Goal: Transaction & Acquisition: Purchase product/service

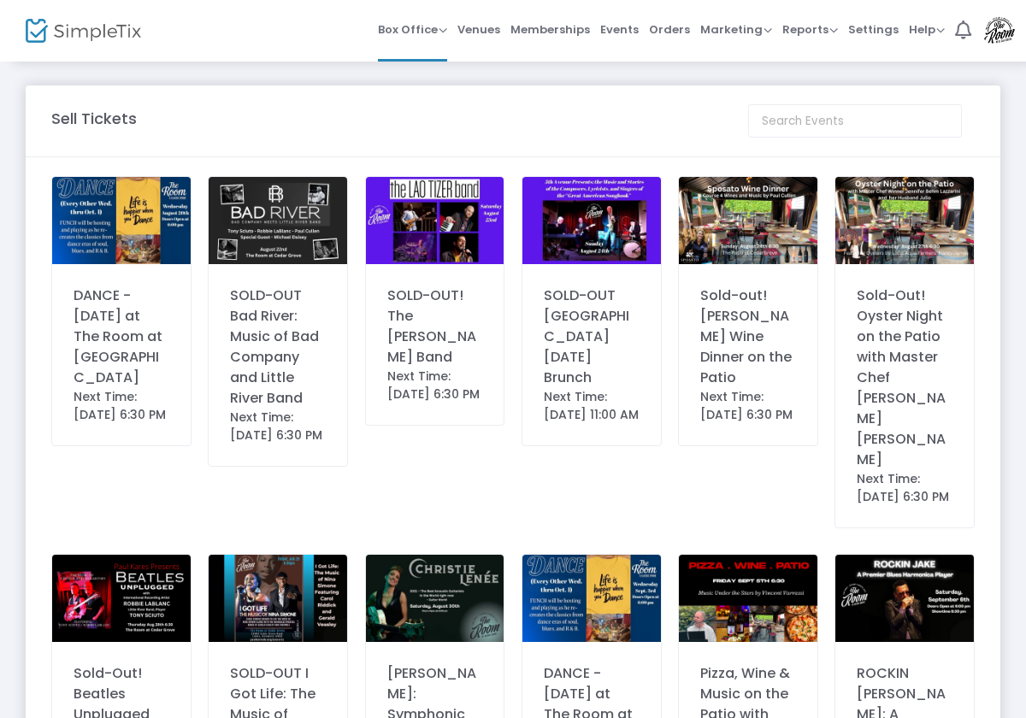
click at [135, 221] on img at bounding box center [121, 220] width 138 height 87
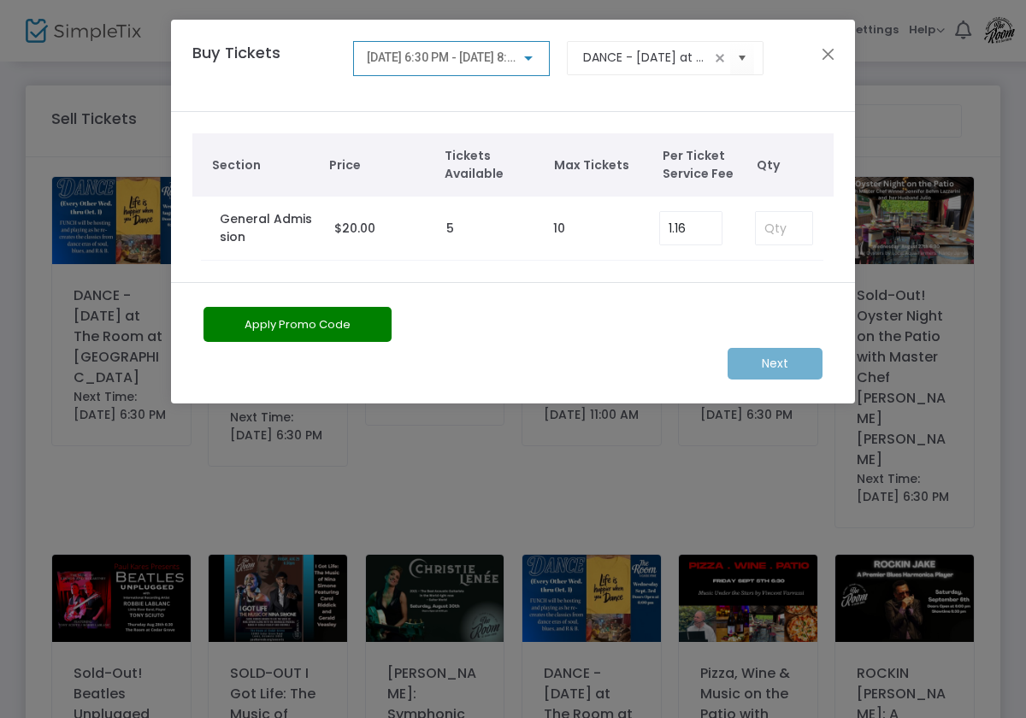
click at [787, 361] on div "Next" at bounding box center [513, 364] width 636 height 32
click at [820, 58] on button "Close" at bounding box center [828, 54] width 22 height 22
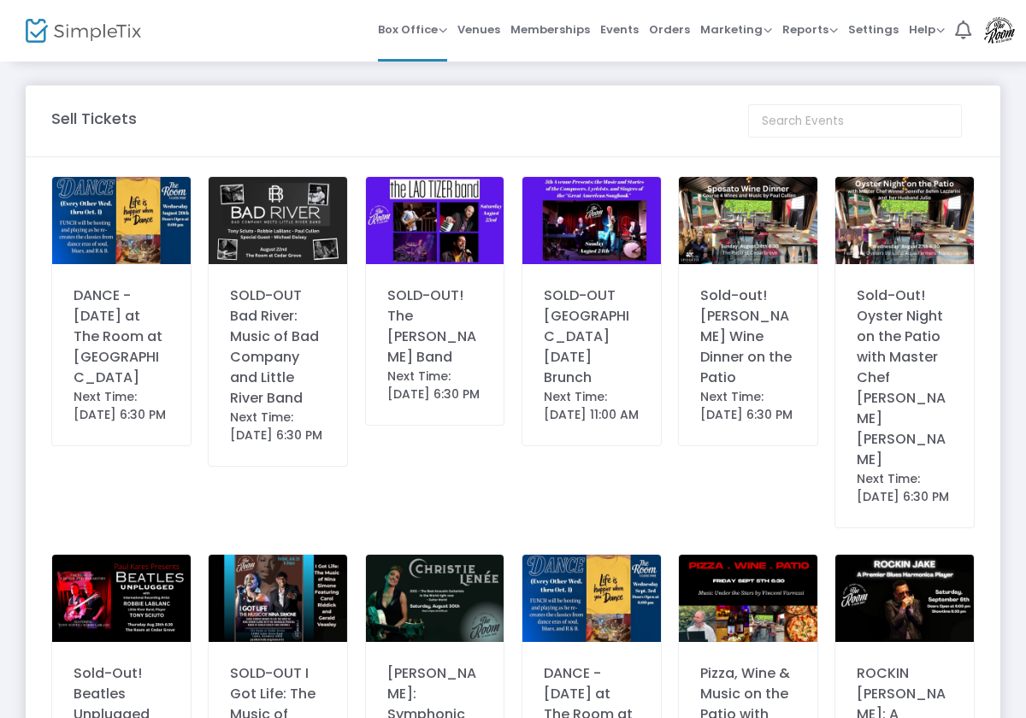
click at [601, 572] on img at bounding box center [591, 598] width 138 height 87
click at [124, 306] on div "DANCE - [DATE] at The Room at [GEOGRAPHIC_DATA]" at bounding box center [122, 336] width 96 height 103
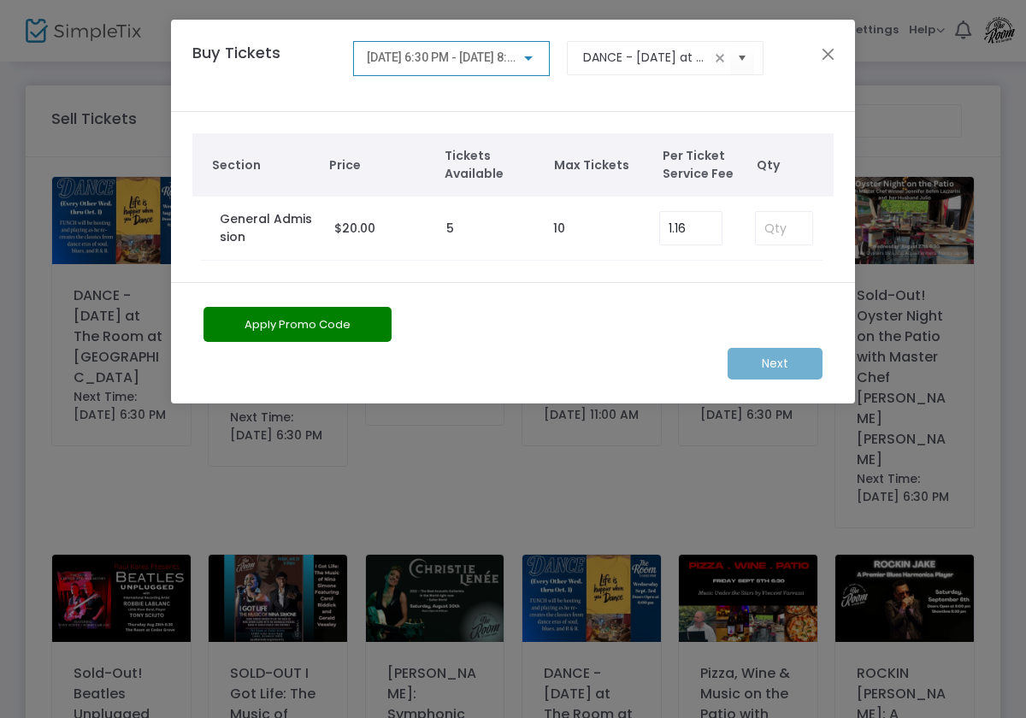
click at [332, 318] on button "Apply Promo Code" at bounding box center [297, 324] width 188 height 35
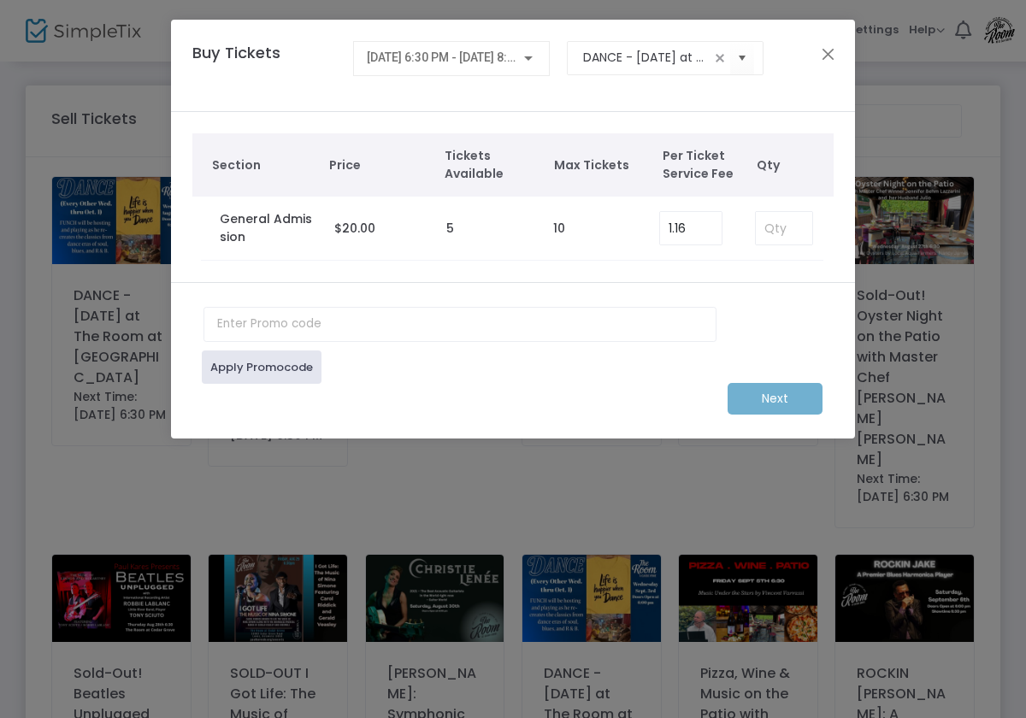
click at [785, 395] on div "Next" at bounding box center [513, 399] width 636 height 32
click at [267, 367] on link "Apply Promocode" at bounding box center [262, 366] width 120 height 33
click at [573, 221] on td "10" at bounding box center [597, 229] width 106 height 64
click at [244, 238] on label "General Admission" at bounding box center [268, 228] width 97 height 36
click at [250, 53] on h4 "Buy Tickets" at bounding box center [264, 65] width 161 height 49
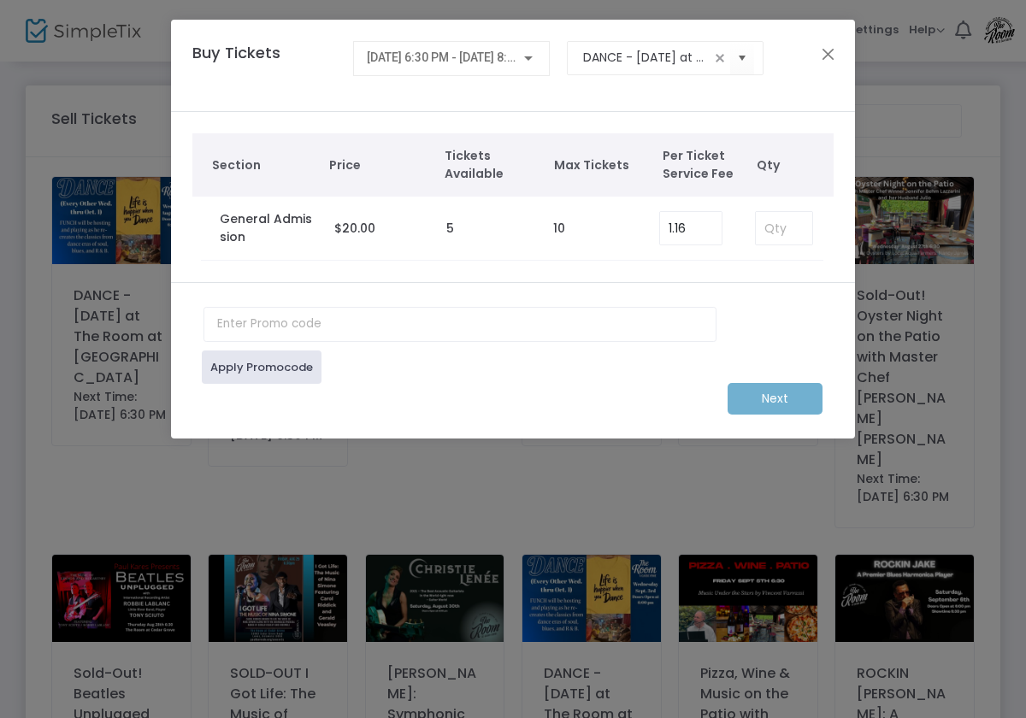
click at [410, 51] on span "[DATE] 6:30 PM - [DATE] 8:30 PM" at bounding box center [454, 57] width 174 height 14
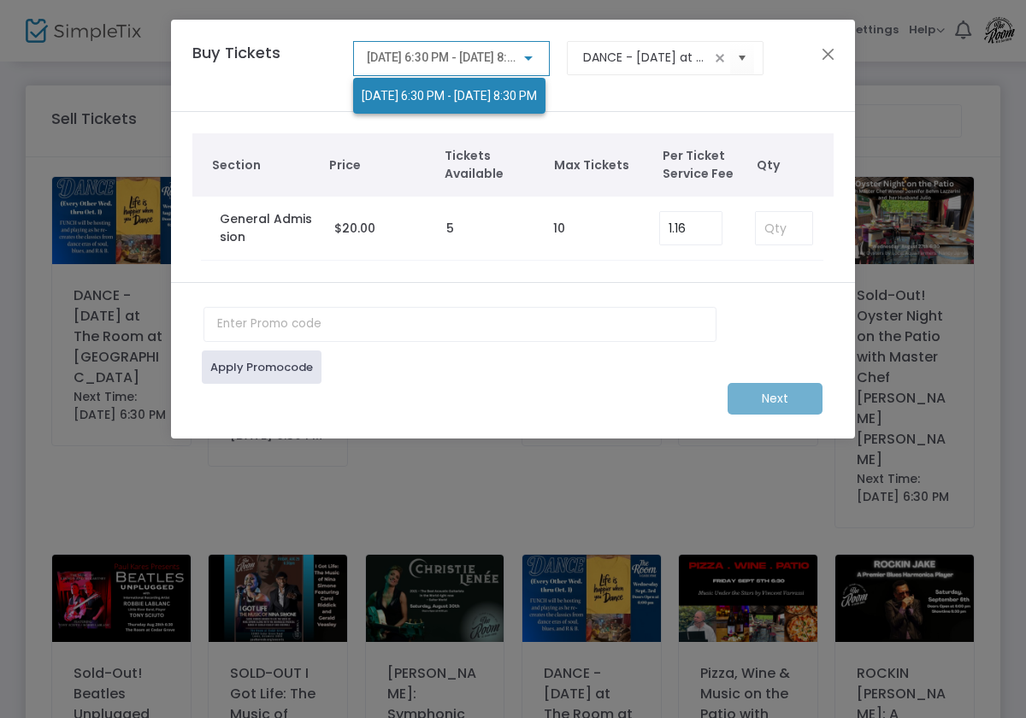
click at [641, 113] on div at bounding box center [513, 359] width 1026 height 718
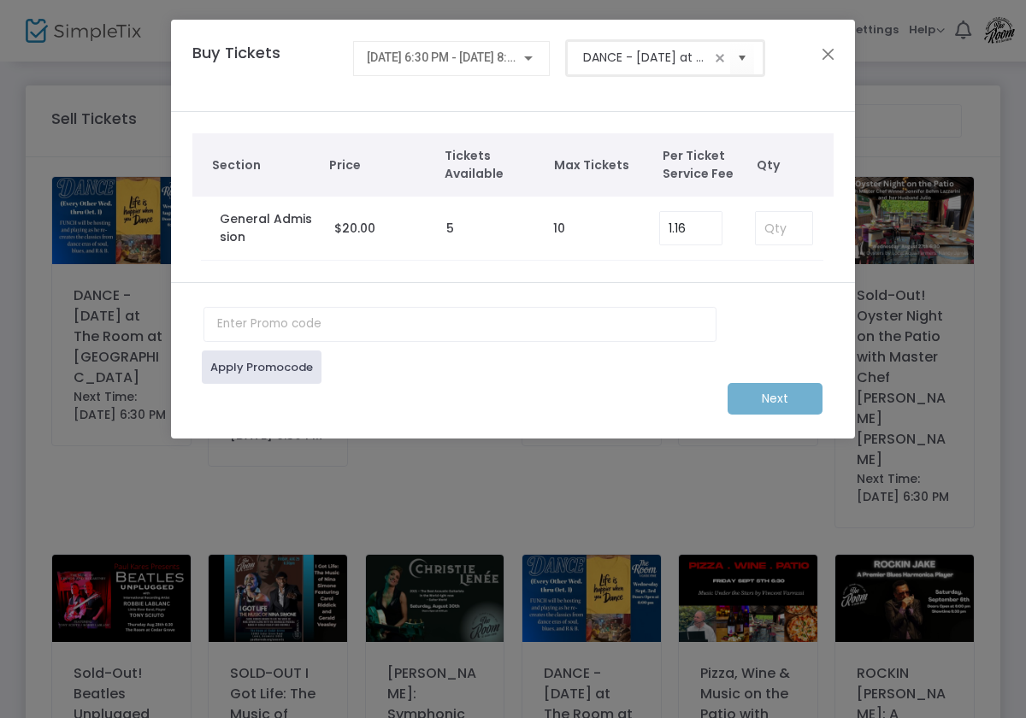
click at [665, 66] on input "DANCE - [DATE] at The Room at [GEOGRAPHIC_DATA]" at bounding box center [646, 58] width 127 height 18
click at [791, 406] on div "Next" at bounding box center [513, 399] width 636 height 32
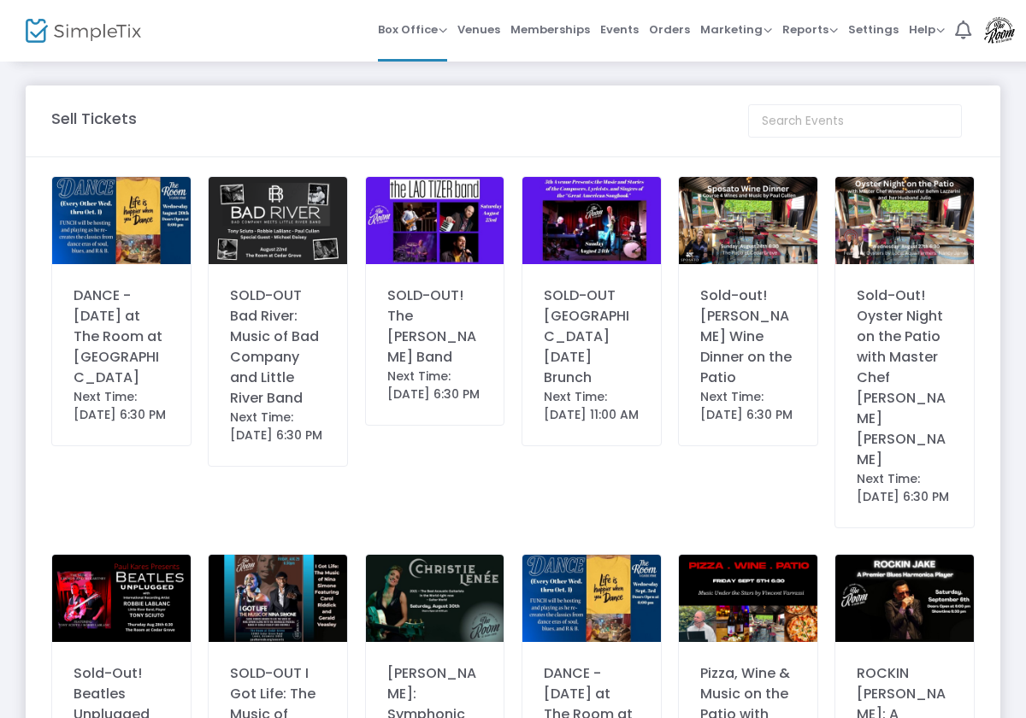
click at [141, 216] on img at bounding box center [121, 220] width 138 height 87
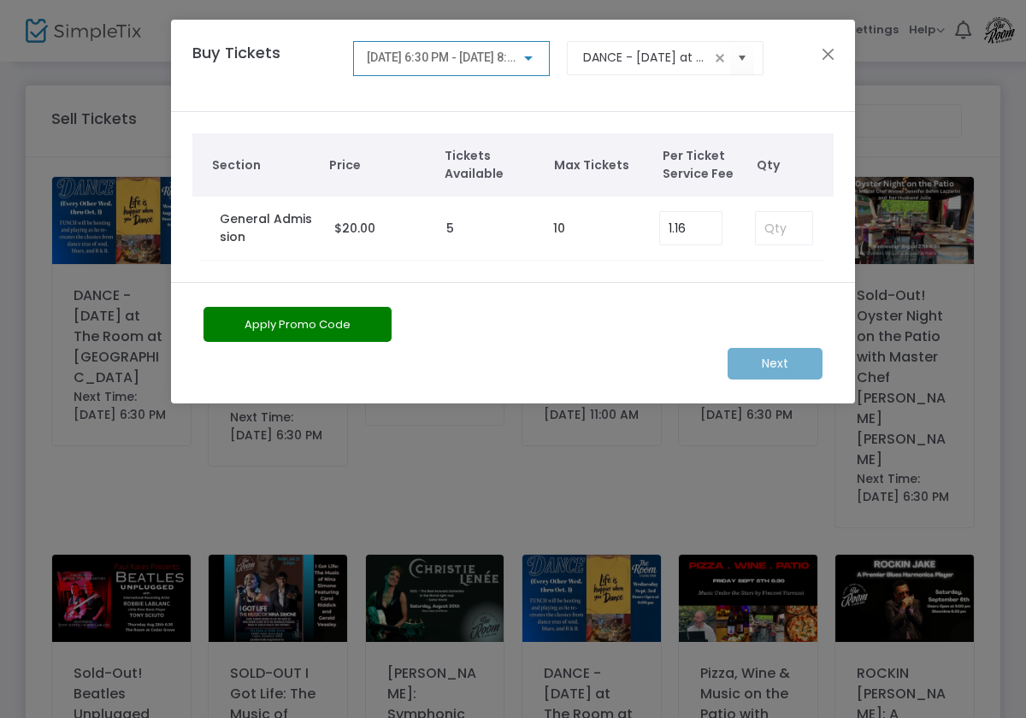
click at [789, 367] on div "Next" at bounding box center [513, 364] width 636 height 32
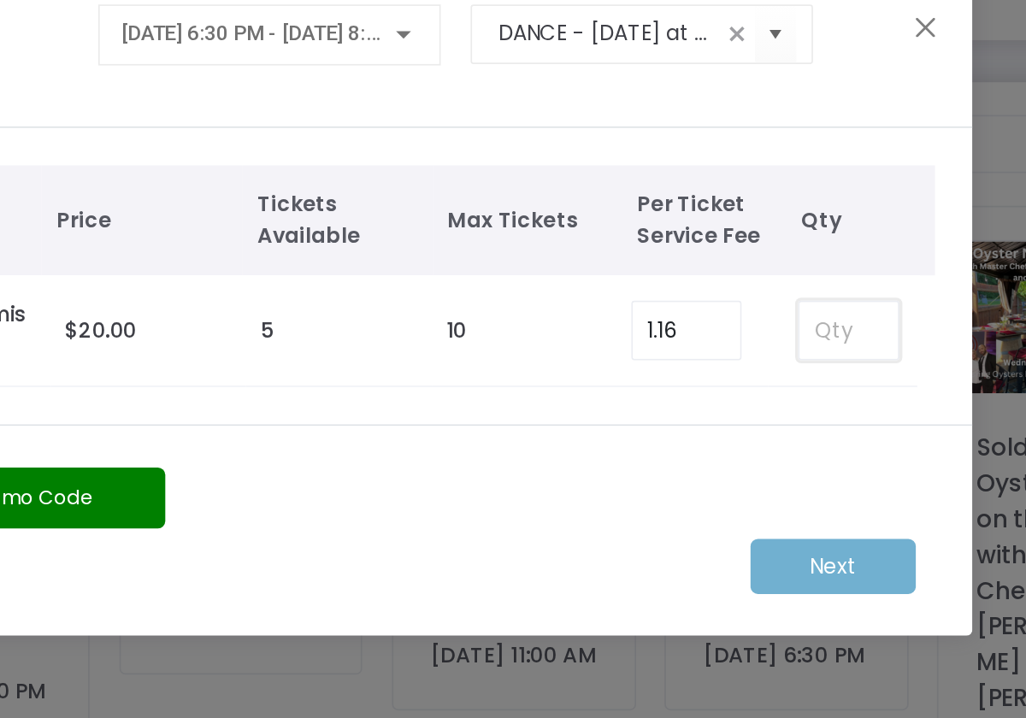
click at [756, 212] on input at bounding box center [784, 228] width 56 height 32
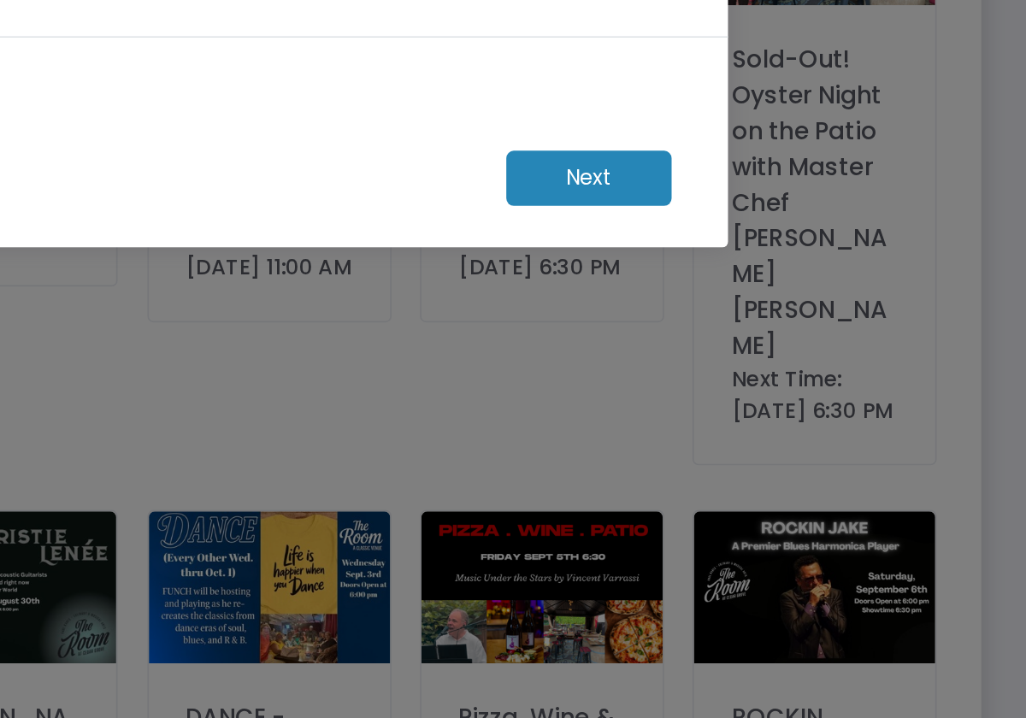
type input "1"
click at [727, 348] on m-button "Next" at bounding box center [774, 364] width 95 height 32
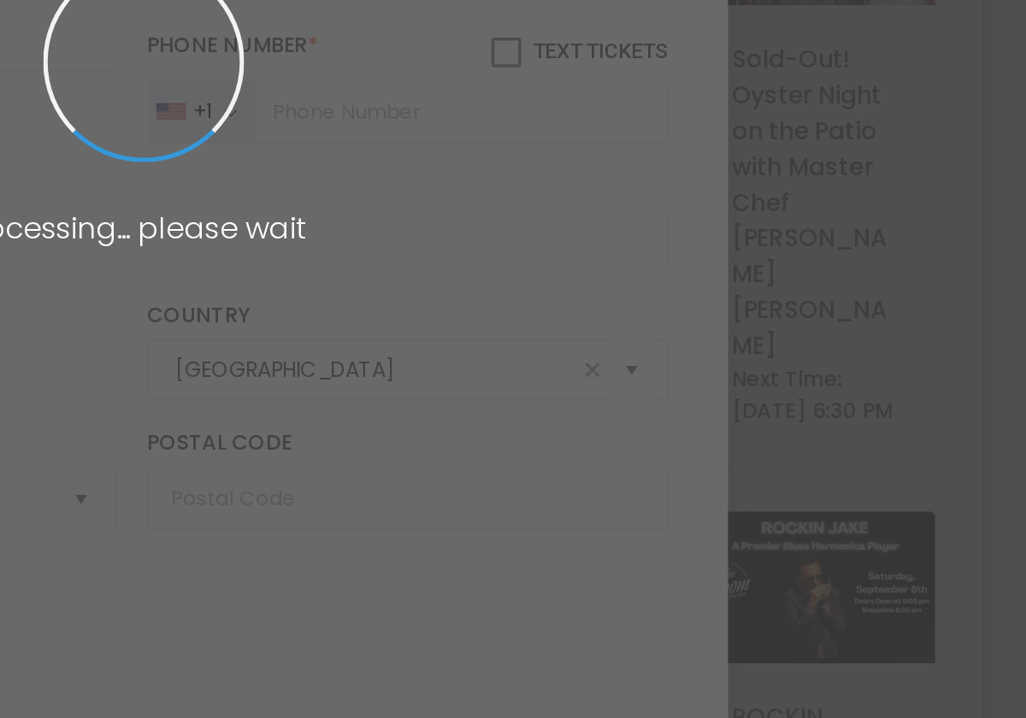
type input "Delaware"
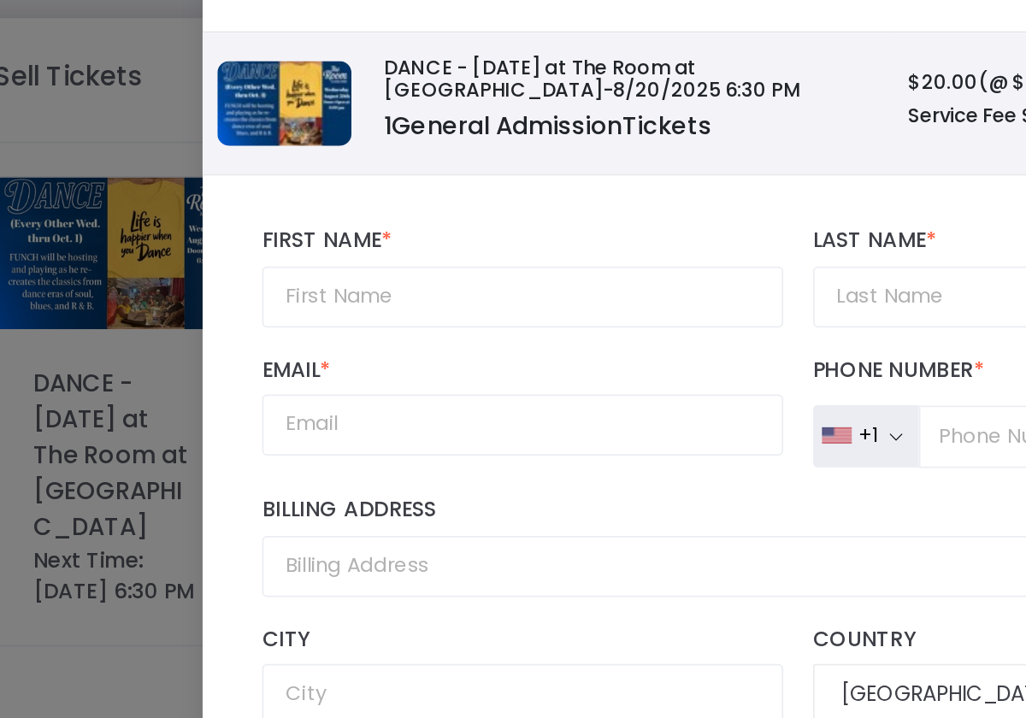
click at [179, 110] on img at bounding box center [217, 134] width 77 height 49
click at [401, 119] on span "-8/20/2025 6:30 PM" at bounding box center [458, 127] width 114 height 16
